Goal: Register for event/course

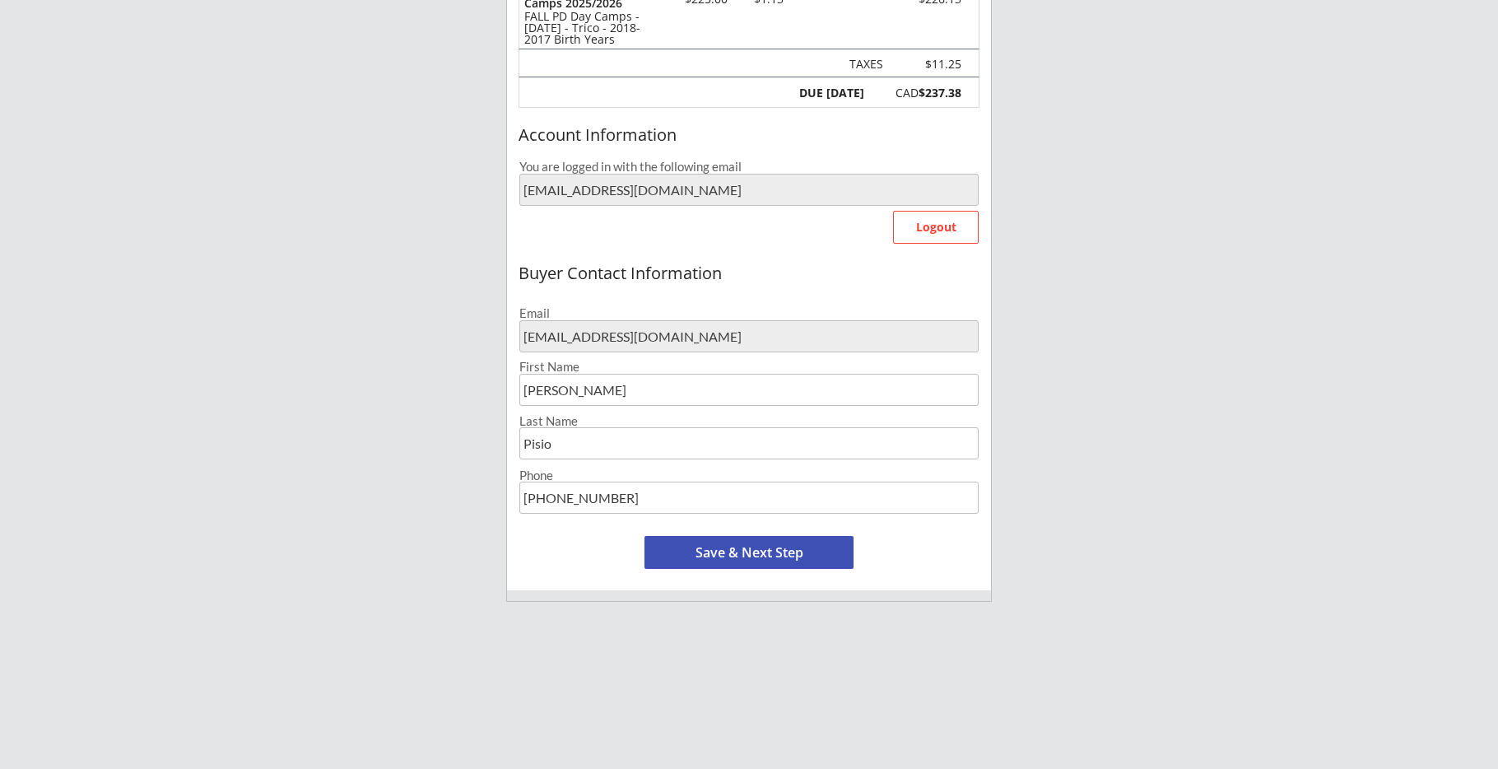
scroll to position [276, 0]
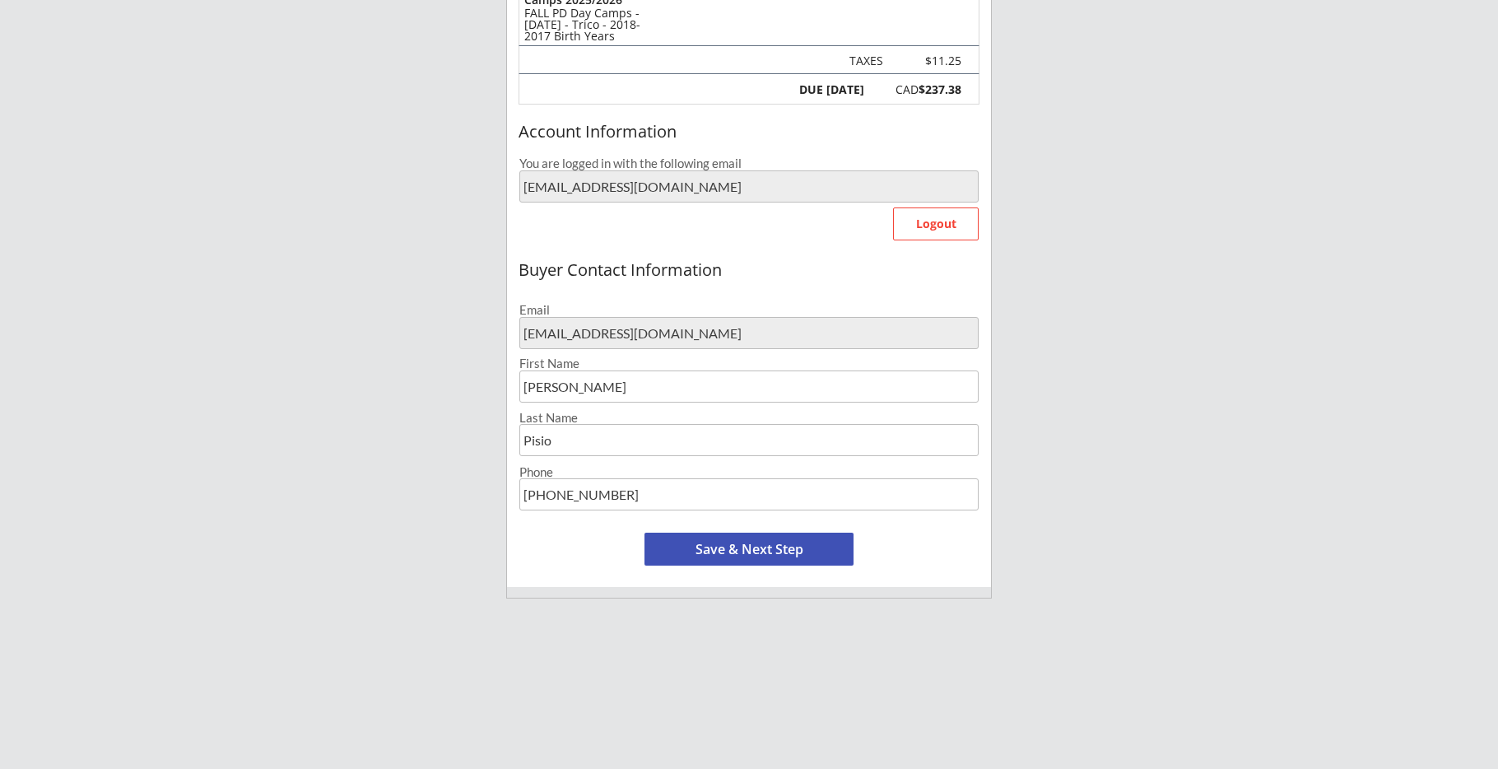
click at [745, 547] on button "Save & Next Step" at bounding box center [749, 549] width 209 height 33
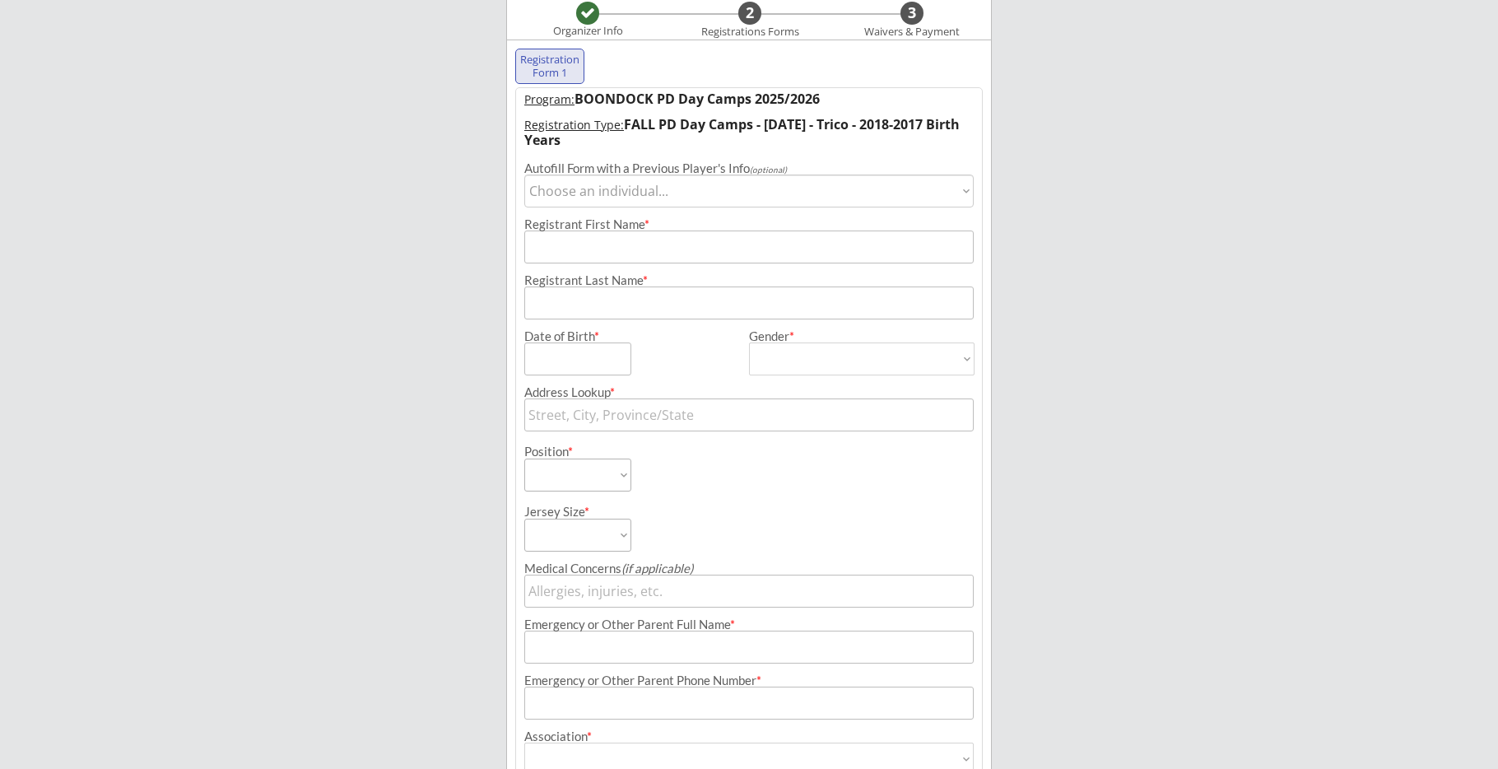
scroll to position [119, 0]
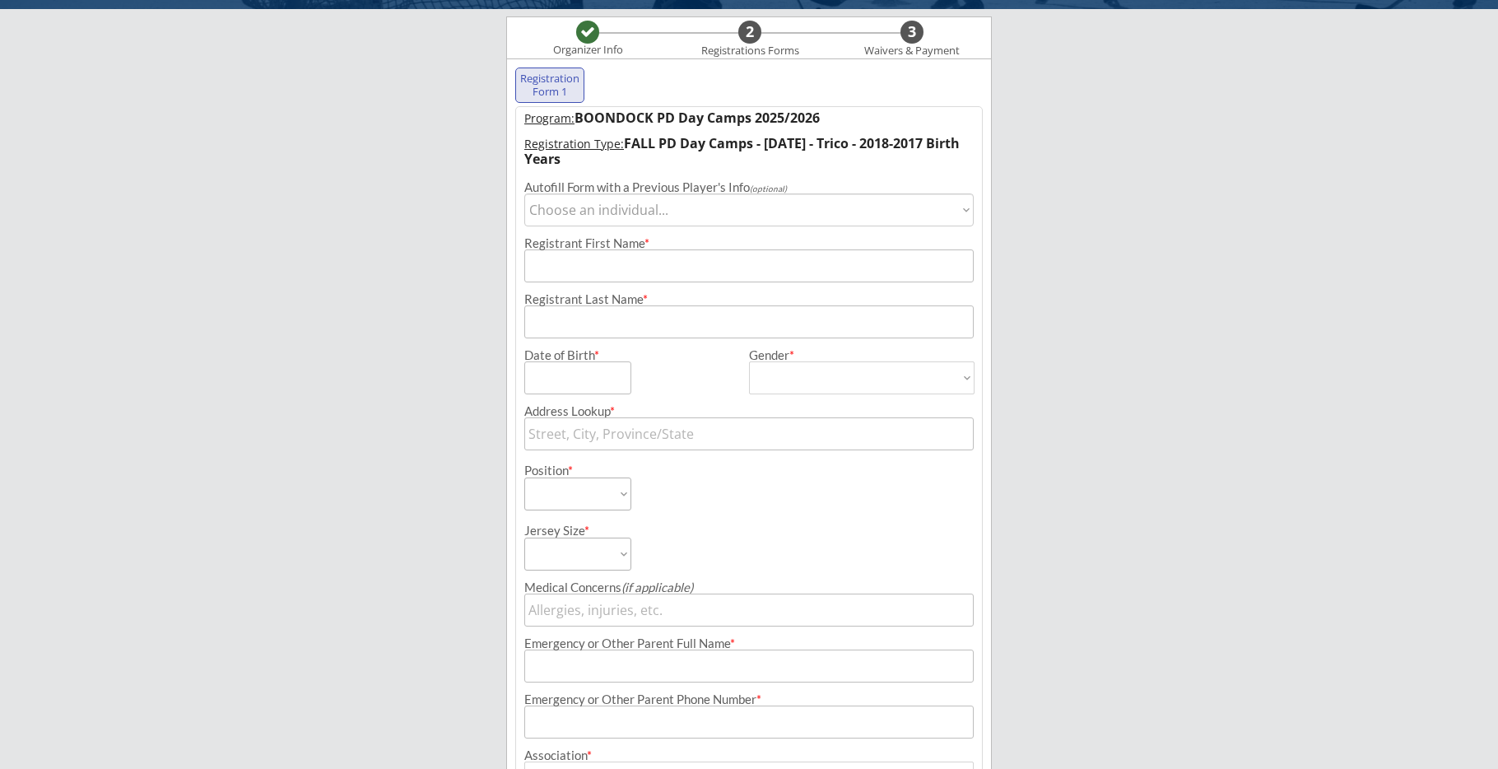
click at [600, 220] on select "Choose an individual... [GEOGRAPHIC_DATA]" at bounding box center [748, 209] width 449 height 33
select select ""1348695171700984260__LOOKUP__1726236614771x586485904845045800""
type input "Easton"
type input "Pisio"
type input "[DATE]"
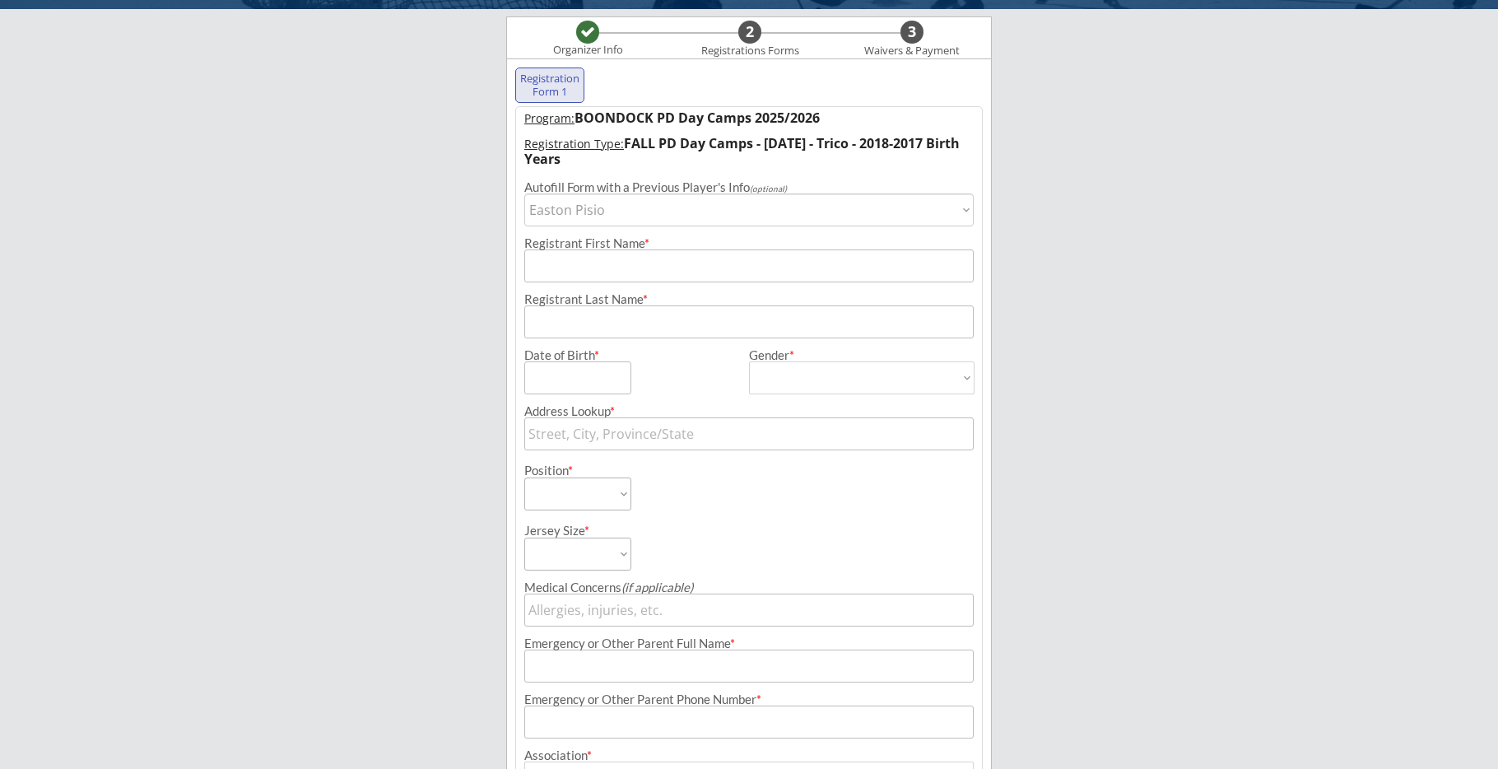
type input "[STREET_ADDRESS]"
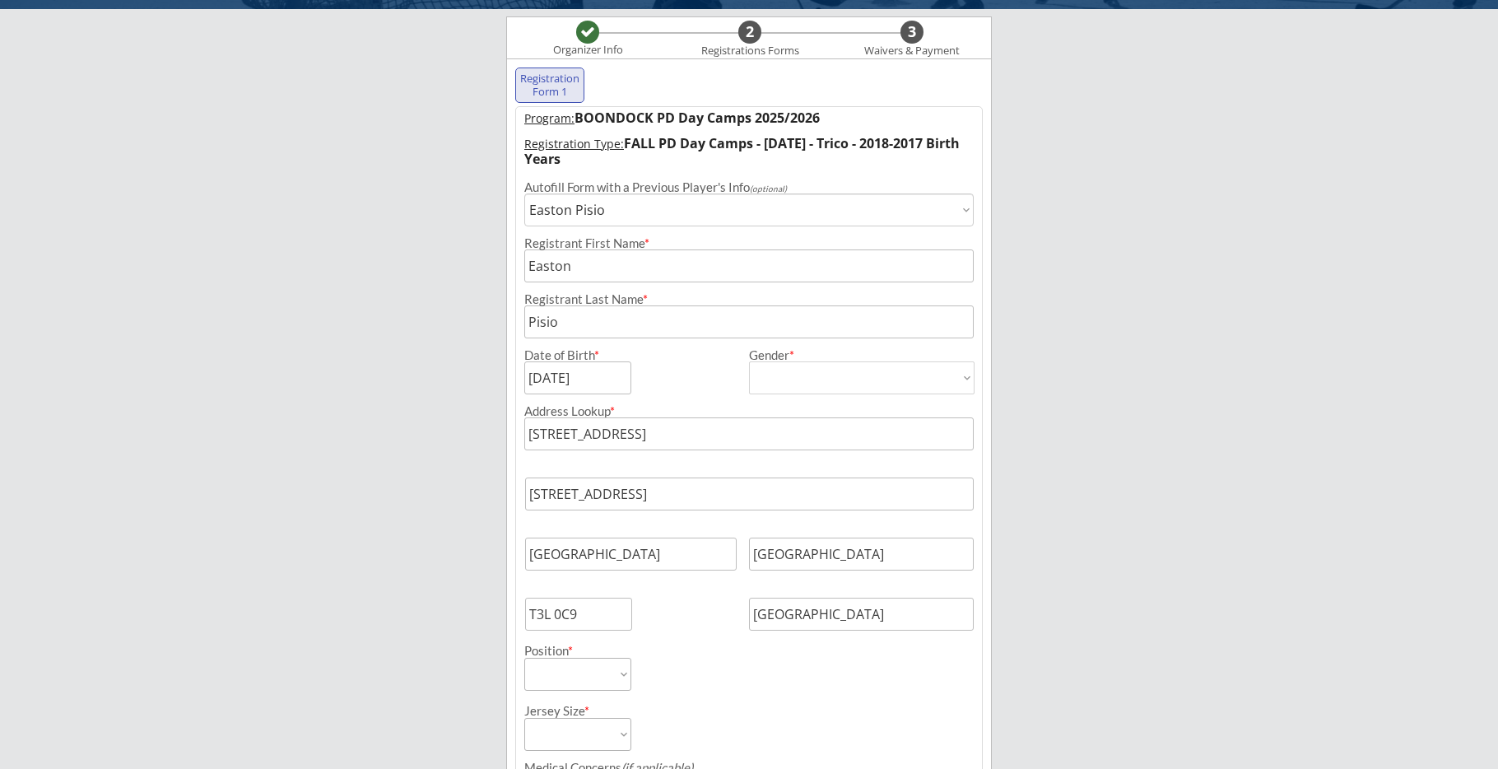
type input "[DEMOGRAPHIC_DATA]"
select select ""[DEMOGRAPHIC_DATA]""
select select ""Forward""
select select ""Youth M""
type input "N/A"
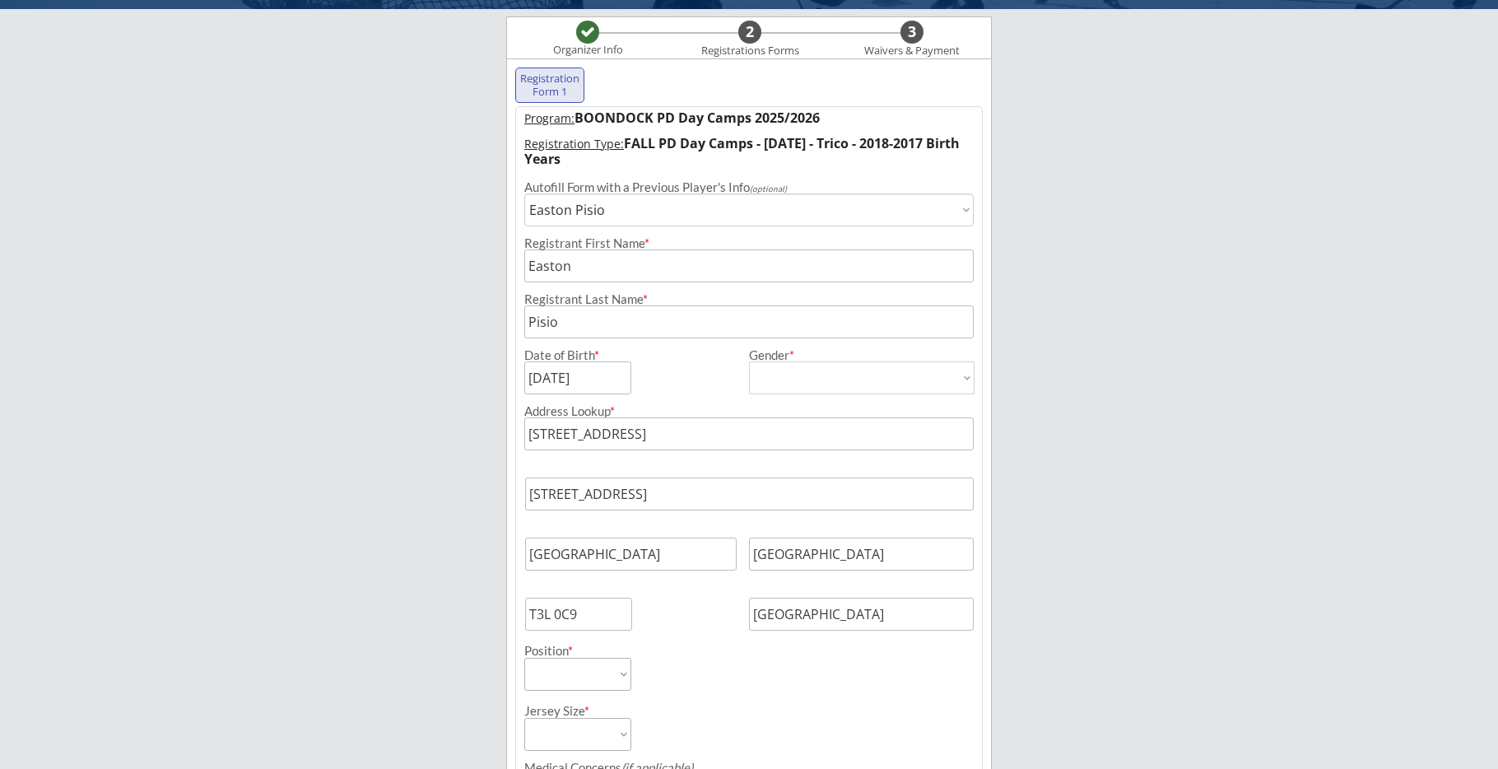
type input "[PERSON_NAME]"
type input "[PHONE_NUMBER]"
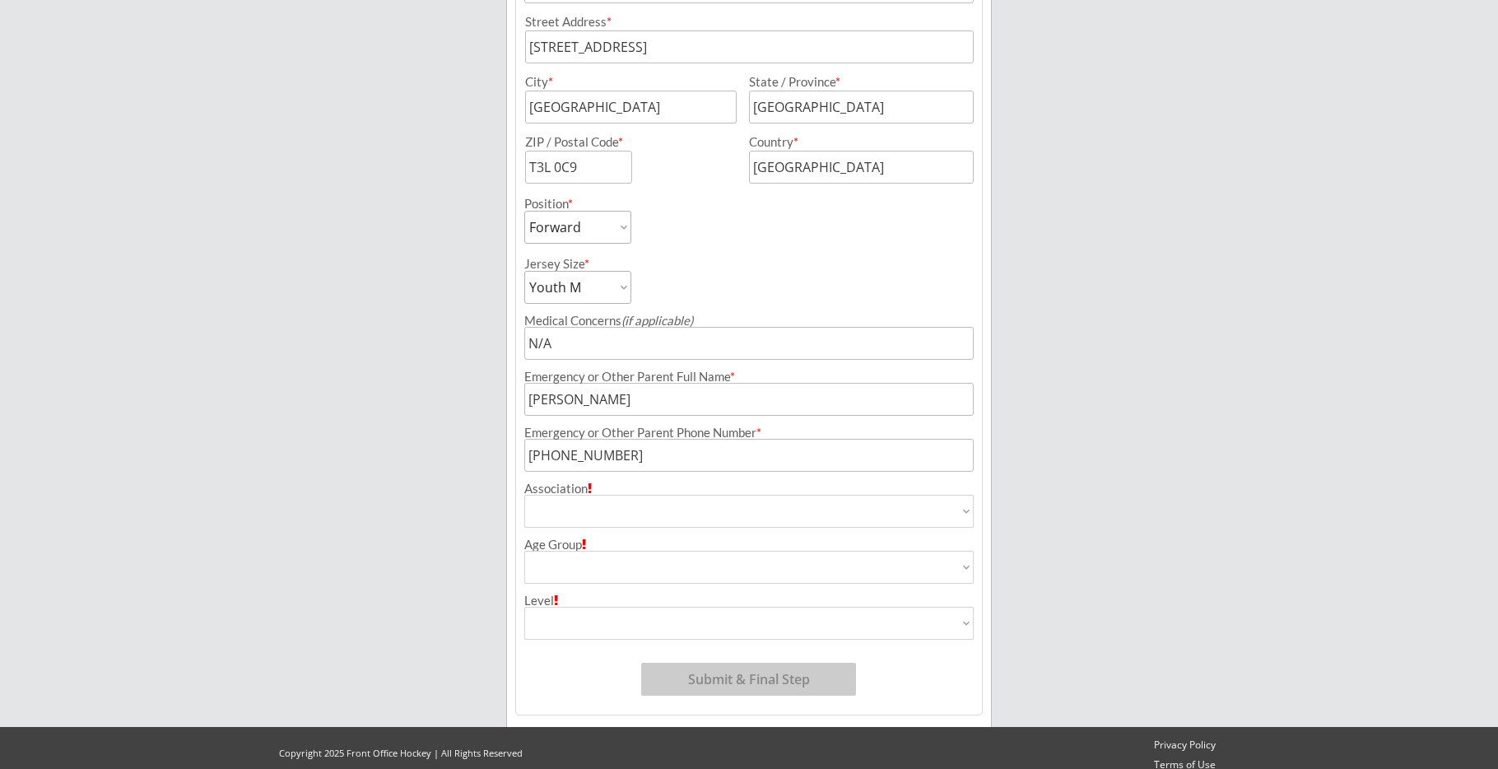
scroll to position [580, 0]
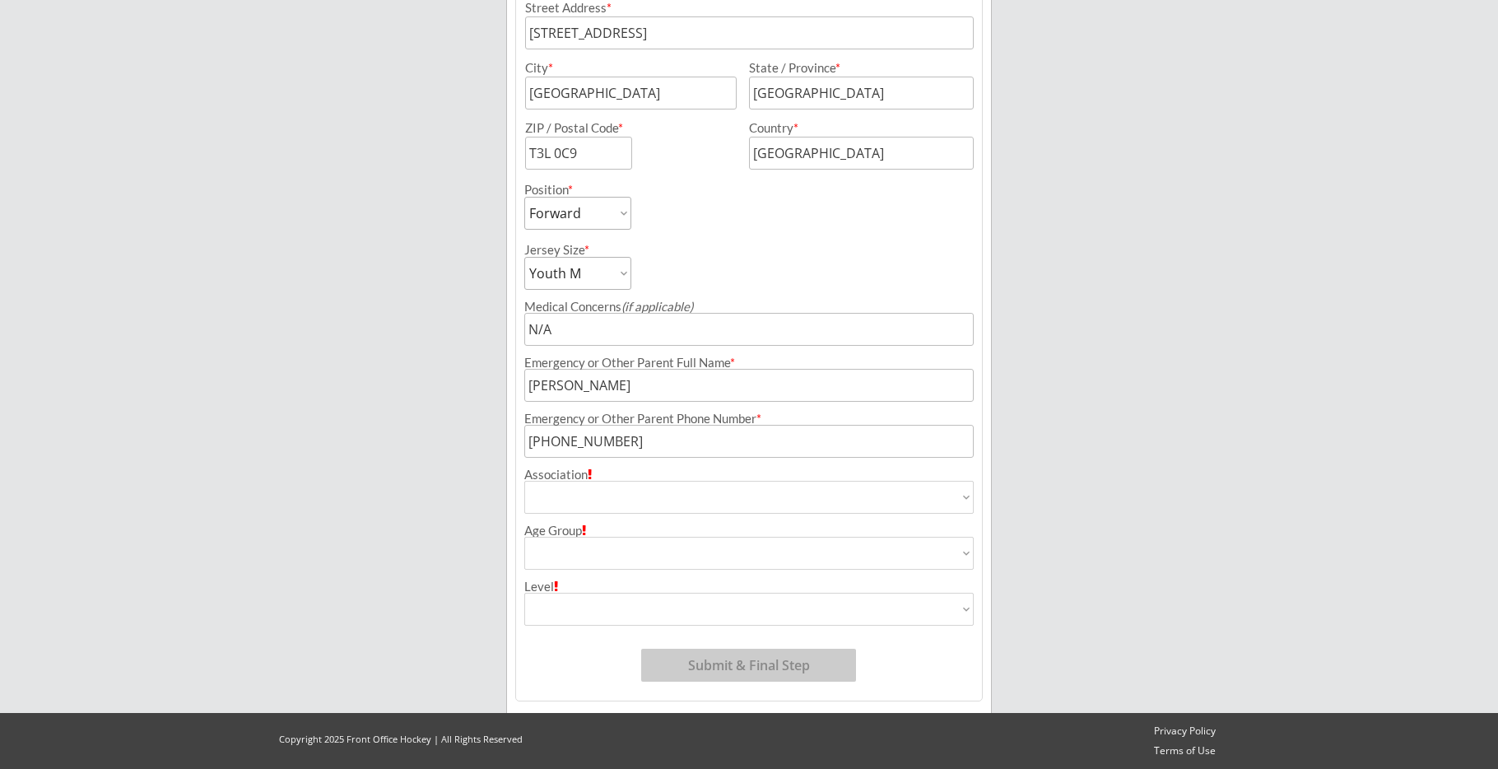
click at [592, 474] on div at bounding box center [590, 474] width 4 height 12
click at [601, 493] on select "Airdrie Blackfoot Hockey Association Bow River Bruins Bow Valley Hockey Society…" at bounding box center [748, 497] width 449 height 33
select select ""Hockey Super League""
type input "Hockey Super League"
click at [617, 550] on select "House League U7 U9 U11 U13 U15 U16 U18 U21 College/University Active Start U10 …" at bounding box center [748, 553] width 449 height 33
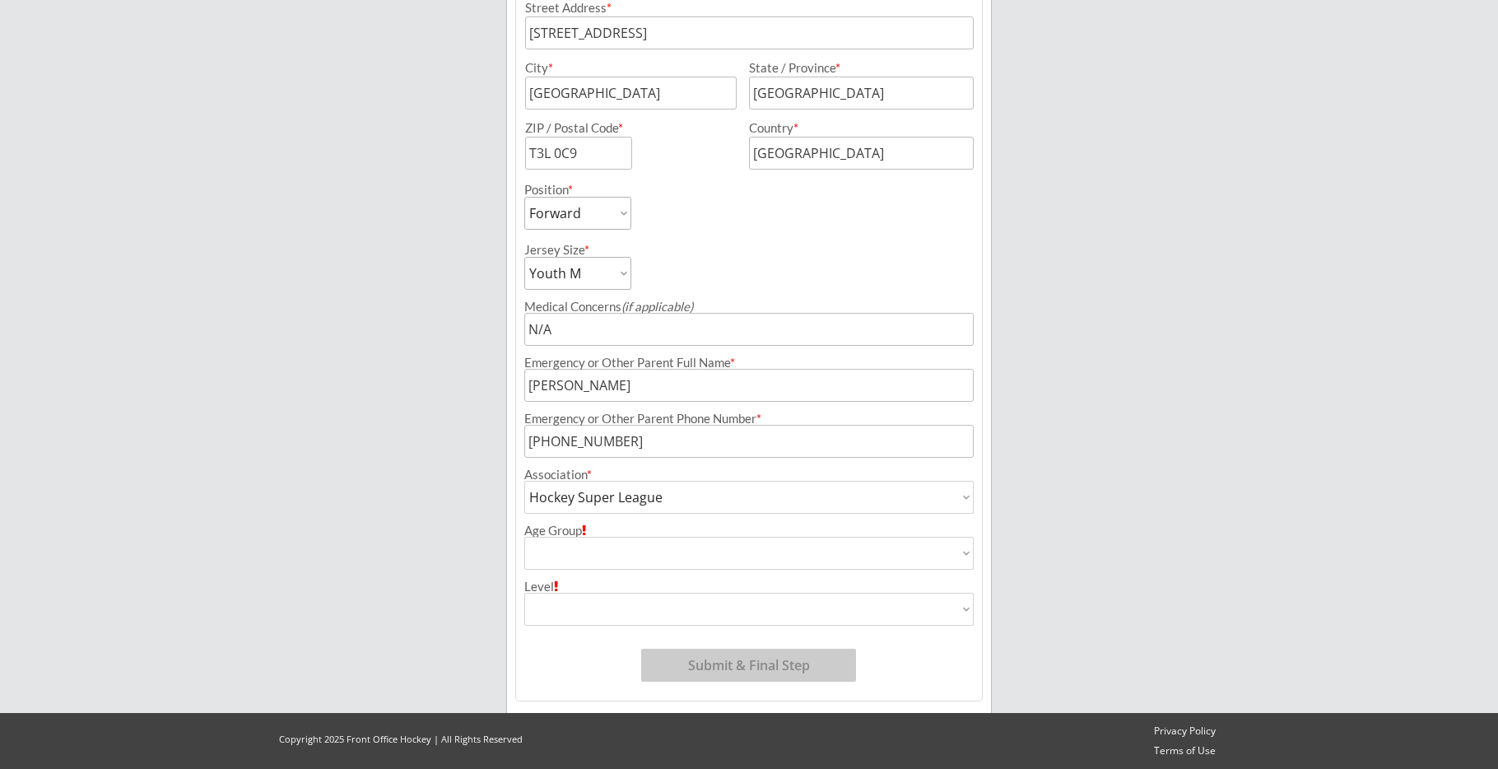
select select ""U9""
type input "U9"
click at [579, 605] on select "AA AAA Division 1 Division 2 Division 3 Division 4 Division 5 HSL Major HSL Min…" at bounding box center [748, 609] width 449 height 33
select select ""AAA""
type input "AAA"
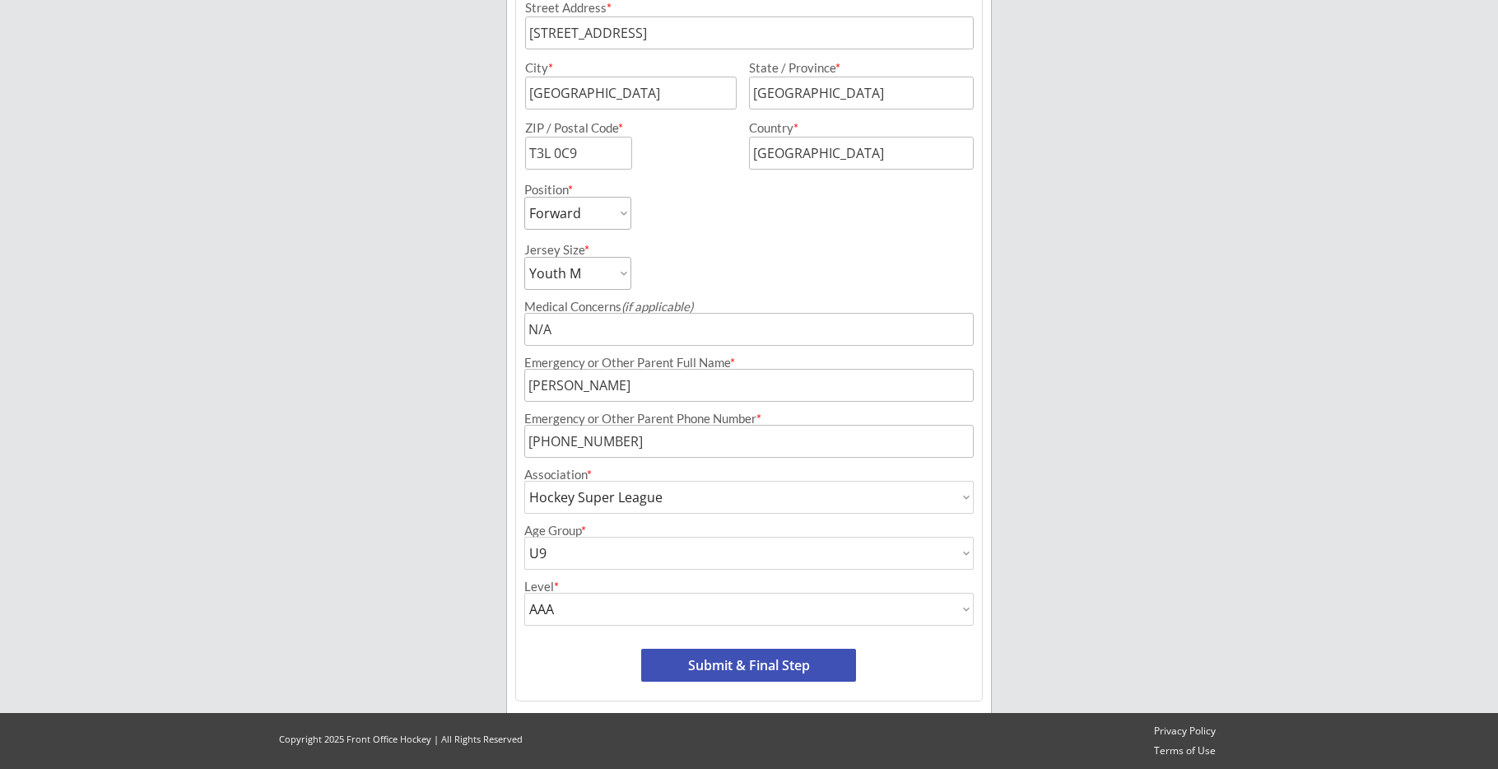
click at [756, 664] on button "Submit & Final Step" at bounding box center [748, 665] width 215 height 33
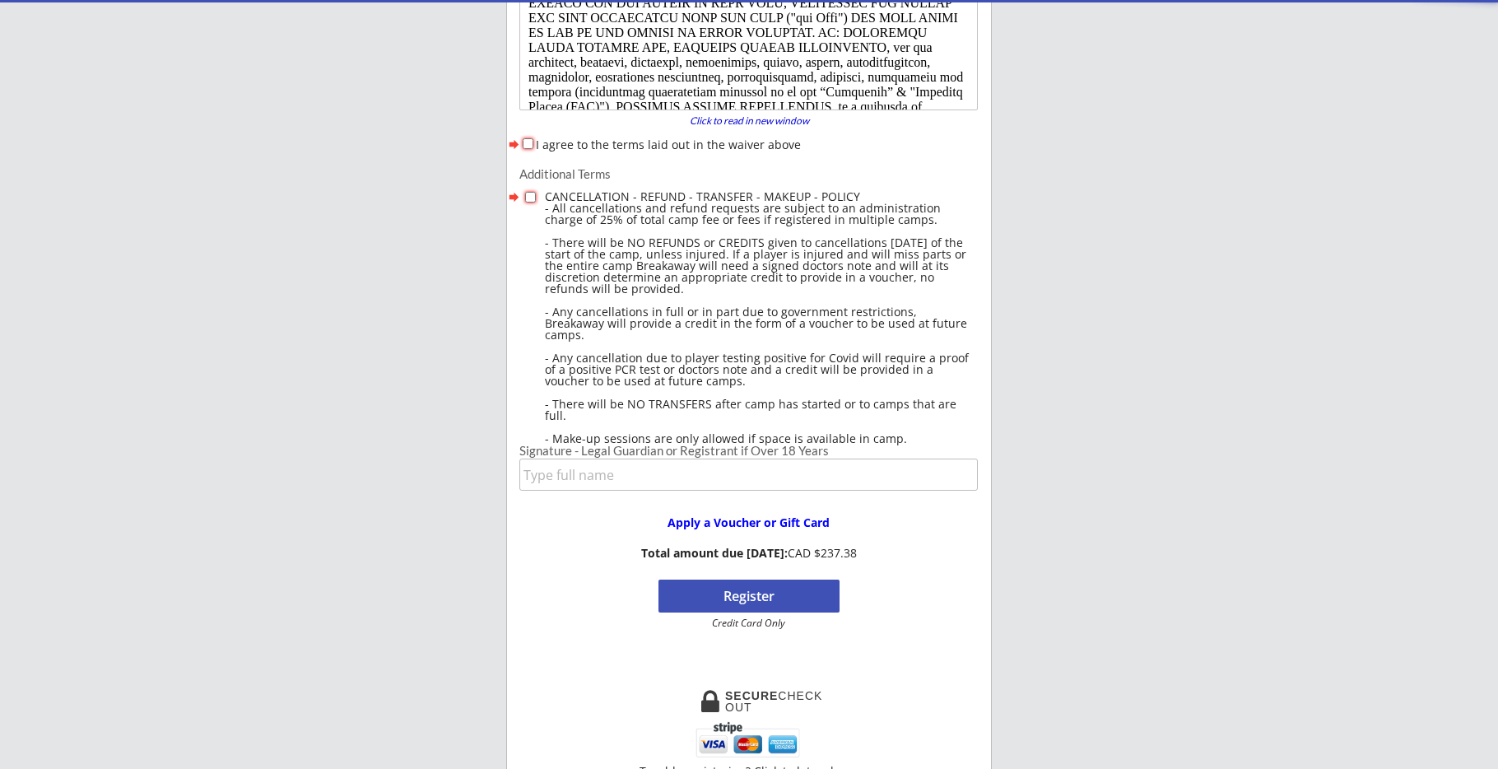
scroll to position [135, 0]
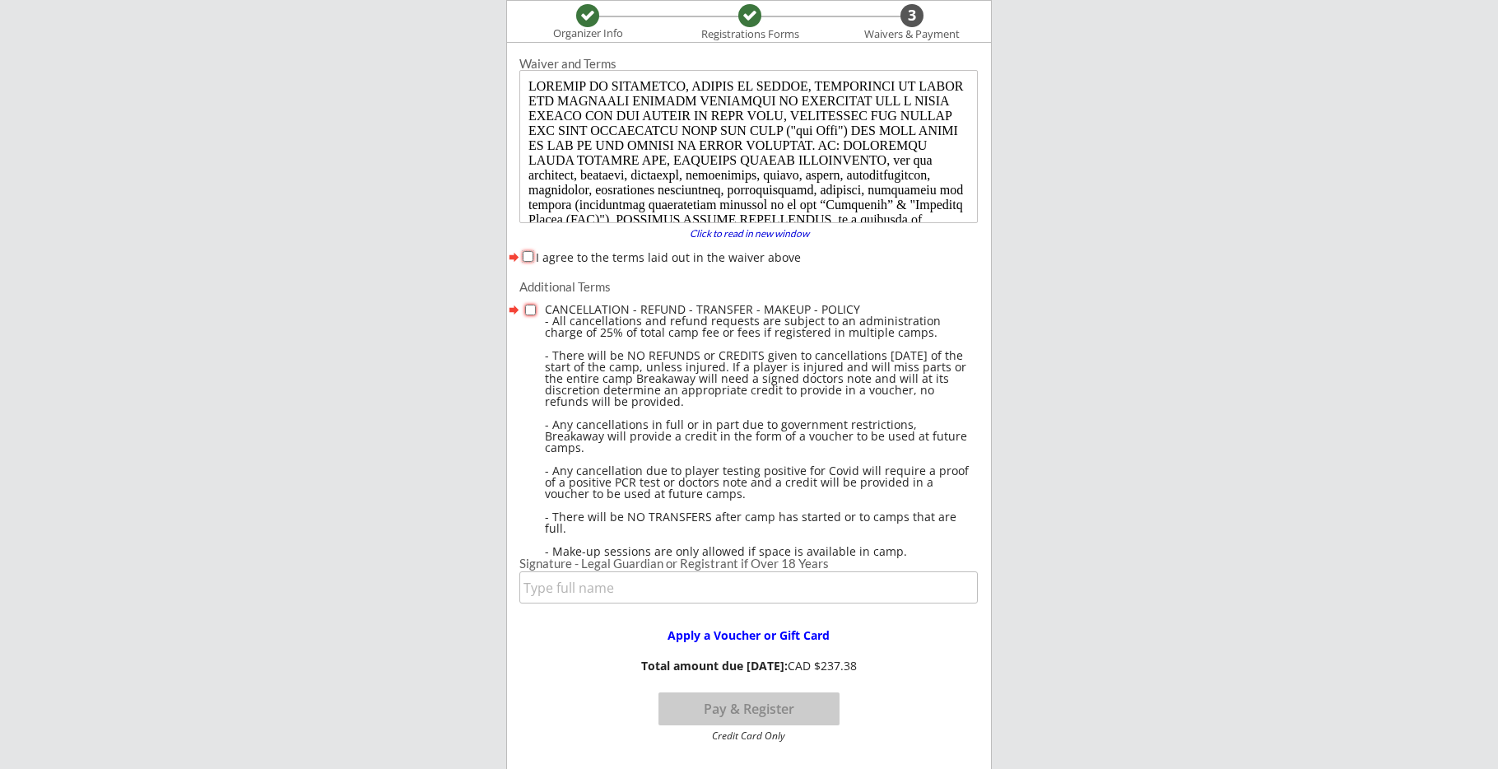
click at [532, 255] on input "I agree to the terms laid out in the waiver above" at bounding box center [528, 256] width 11 height 11
checkbox input "true"
click at [533, 308] on input "checkbox" at bounding box center [530, 310] width 11 height 11
checkbox input "true"
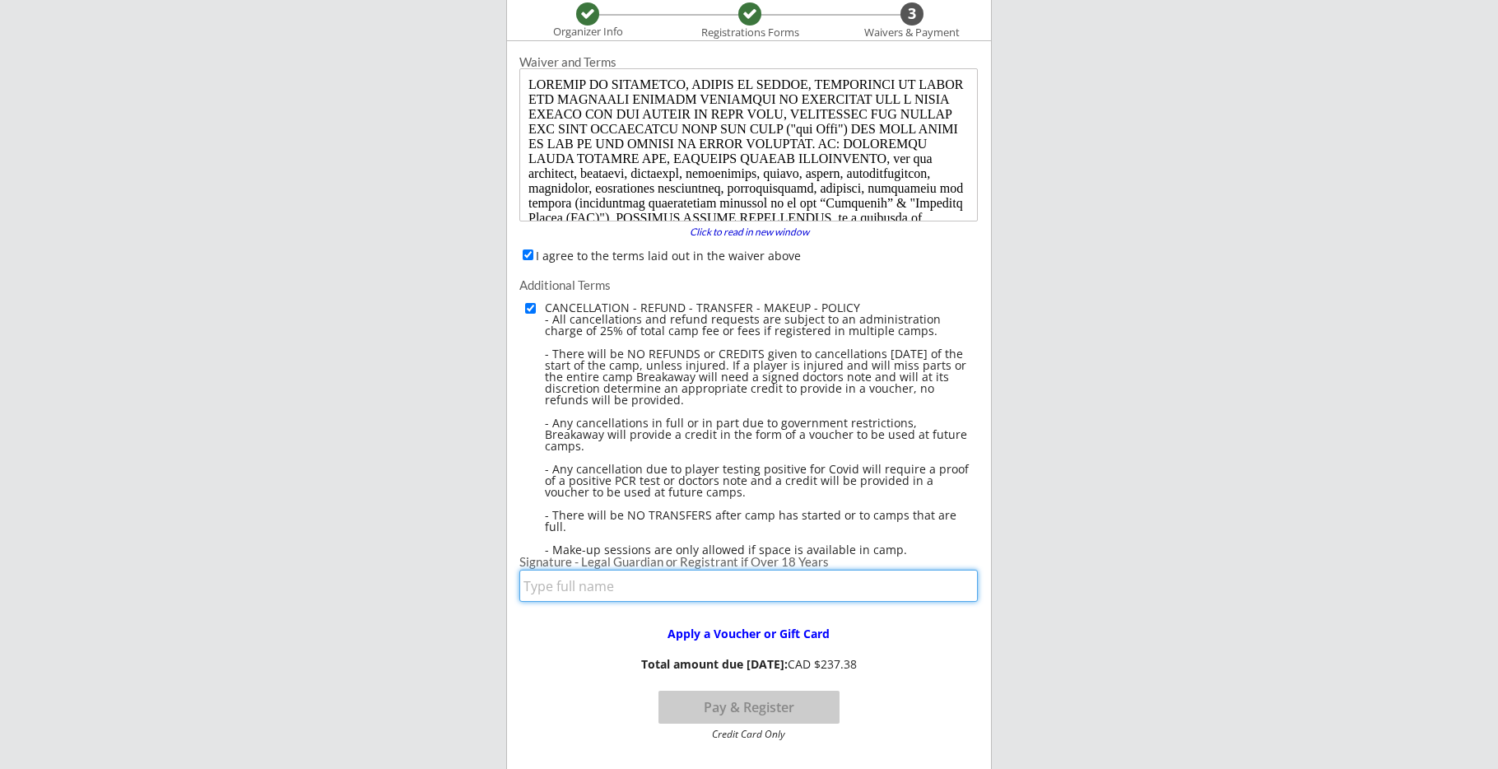
click at [576, 585] on input "input" at bounding box center [748, 586] width 459 height 32
type input "[PERSON_NAME]"
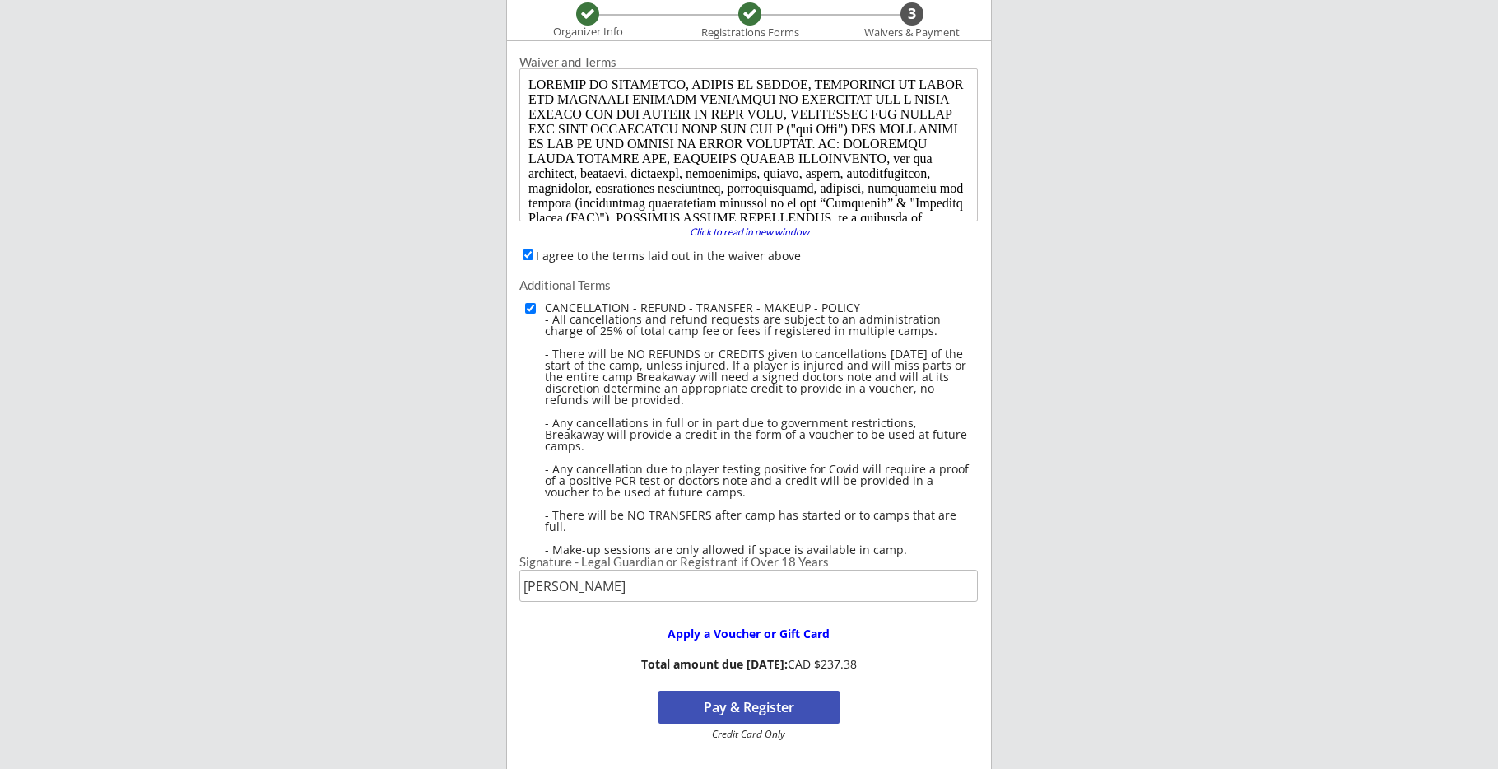
scroll to position [254, 0]
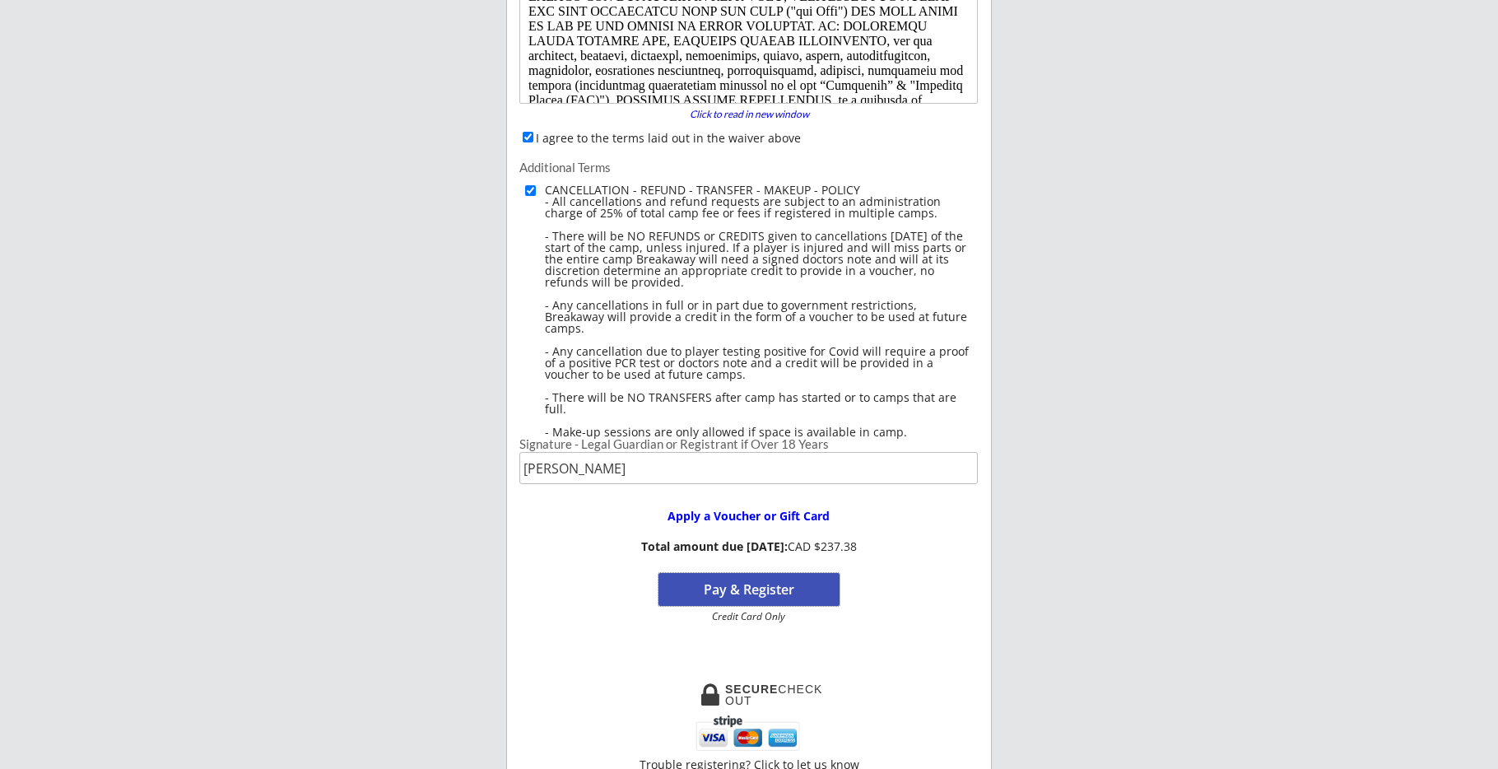
click at [787, 591] on button "Pay & Register" at bounding box center [749, 589] width 181 height 33
